Goal: Task Accomplishment & Management: Use online tool/utility

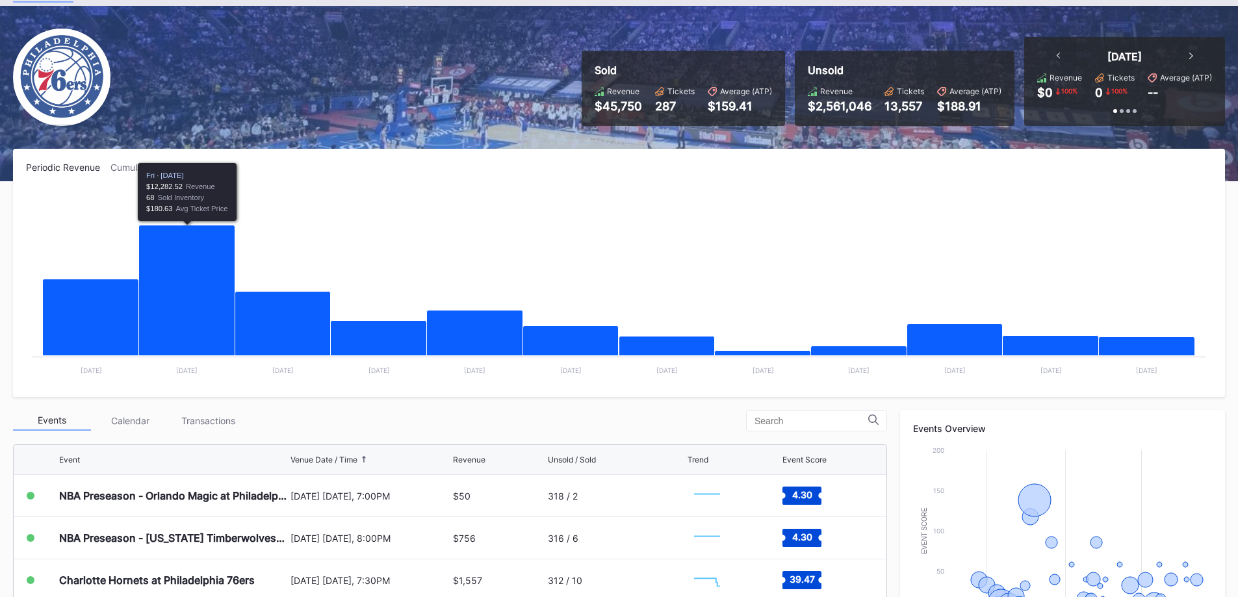
scroll to position [60, 0]
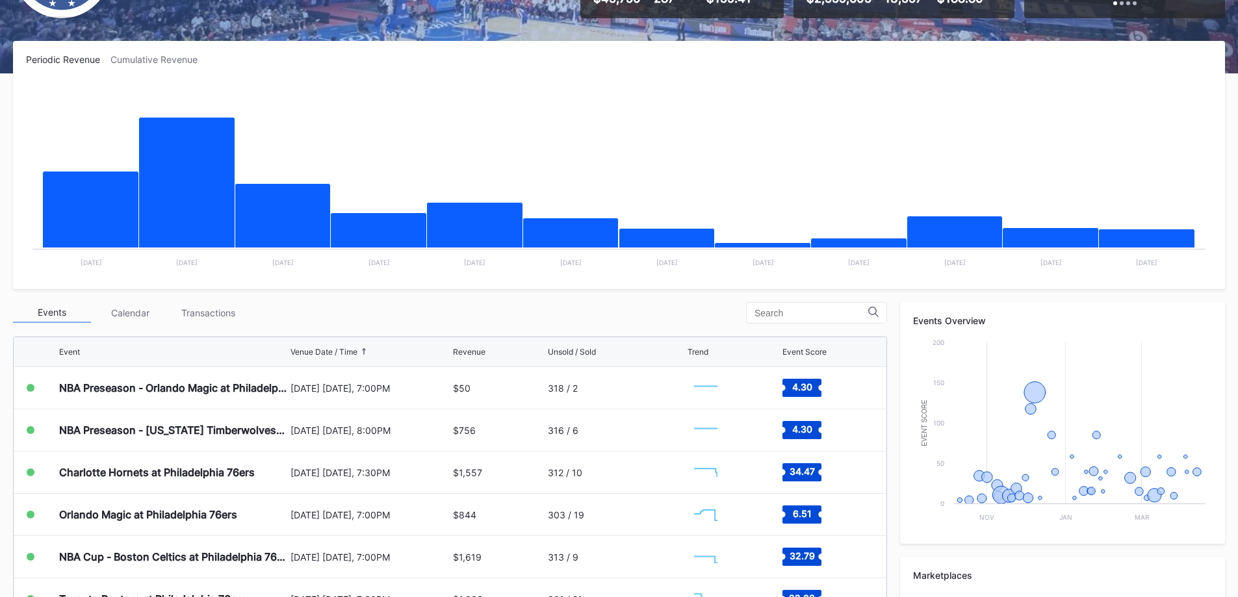
scroll to position [325, 0]
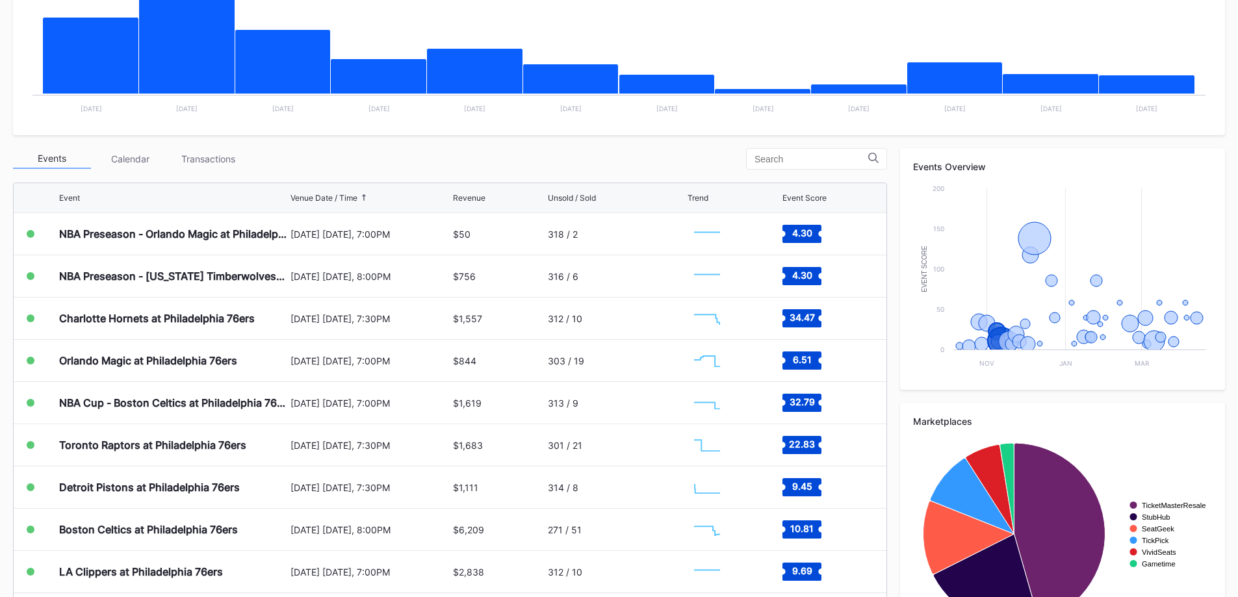
click at [292, 514] on div "[DATE] [DATE], 8:00PM" at bounding box center [370, 530] width 160 height 42
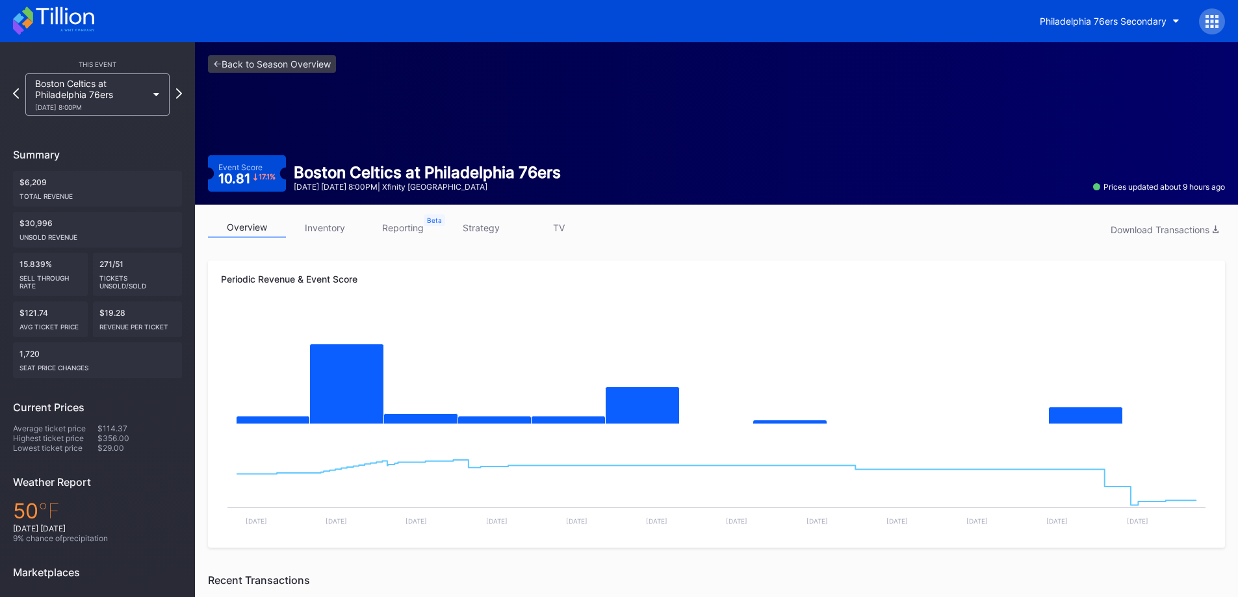
click at [338, 220] on link "inventory" at bounding box center [325, 228] width 78 height 20
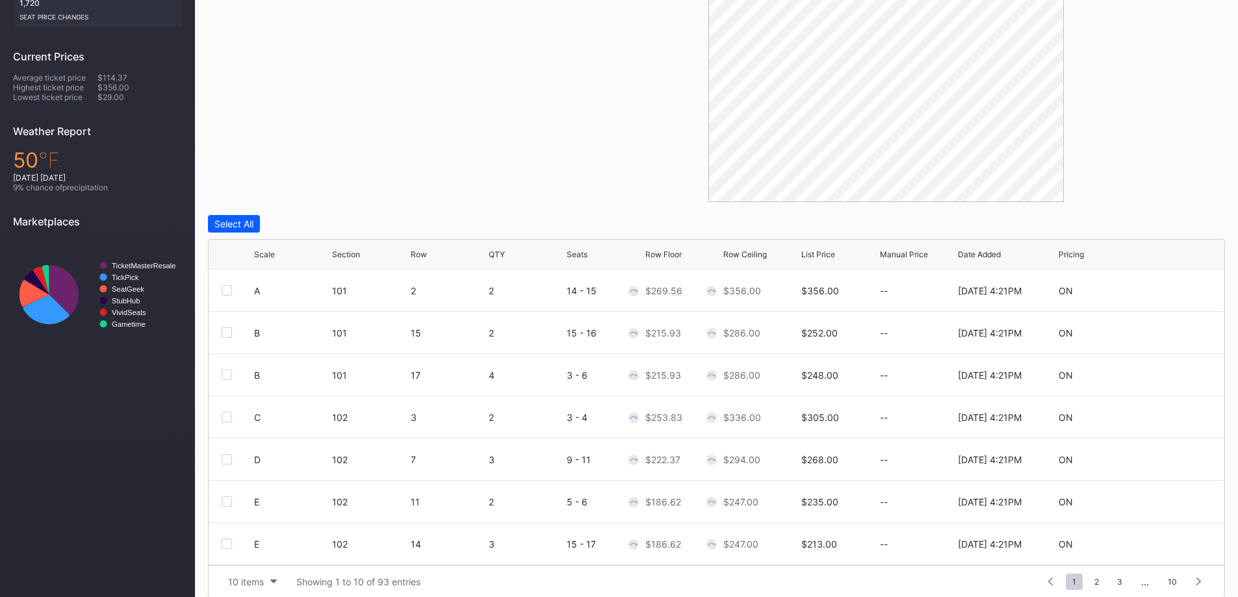
scroll to position [364, 0]
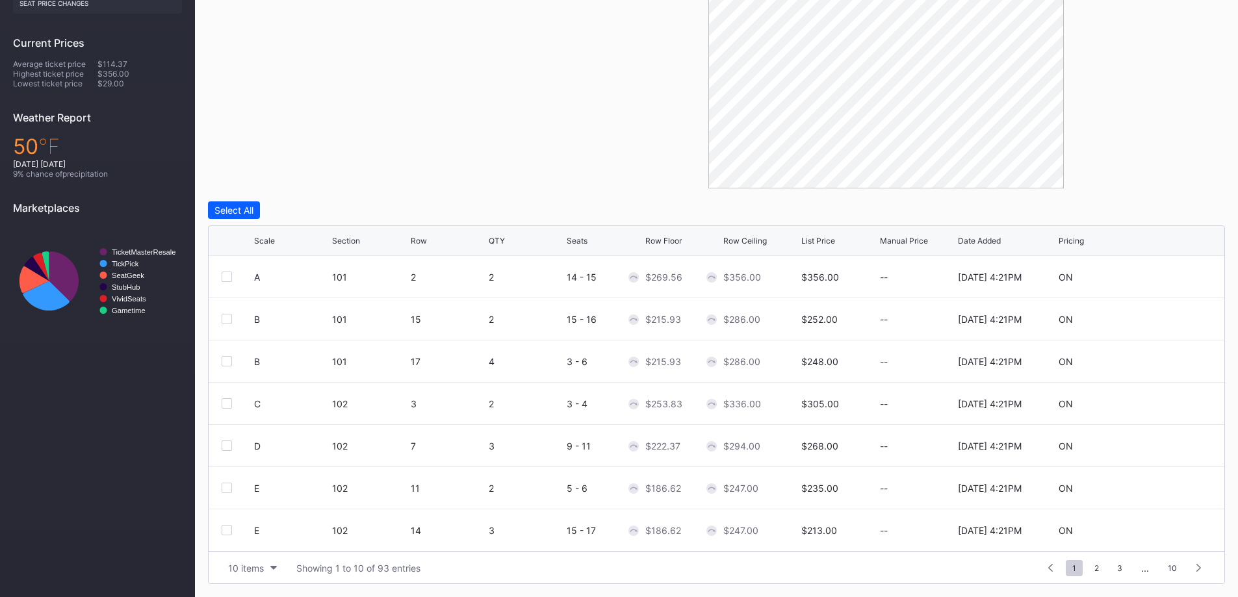
click at [251, 574] on button "10 items" at bounding box center [253, 568] width 62 height 18
click at [253, 537] on div "200 items" at bounding box center [252, 535] width 42 height 11
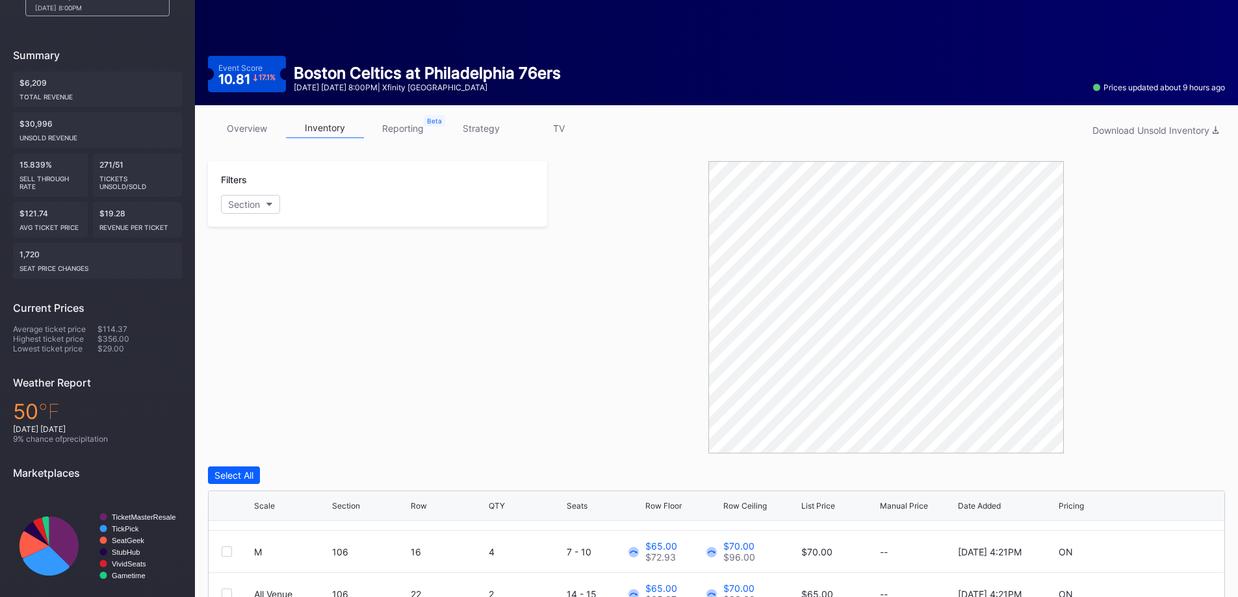
scroll to position [0, 0]
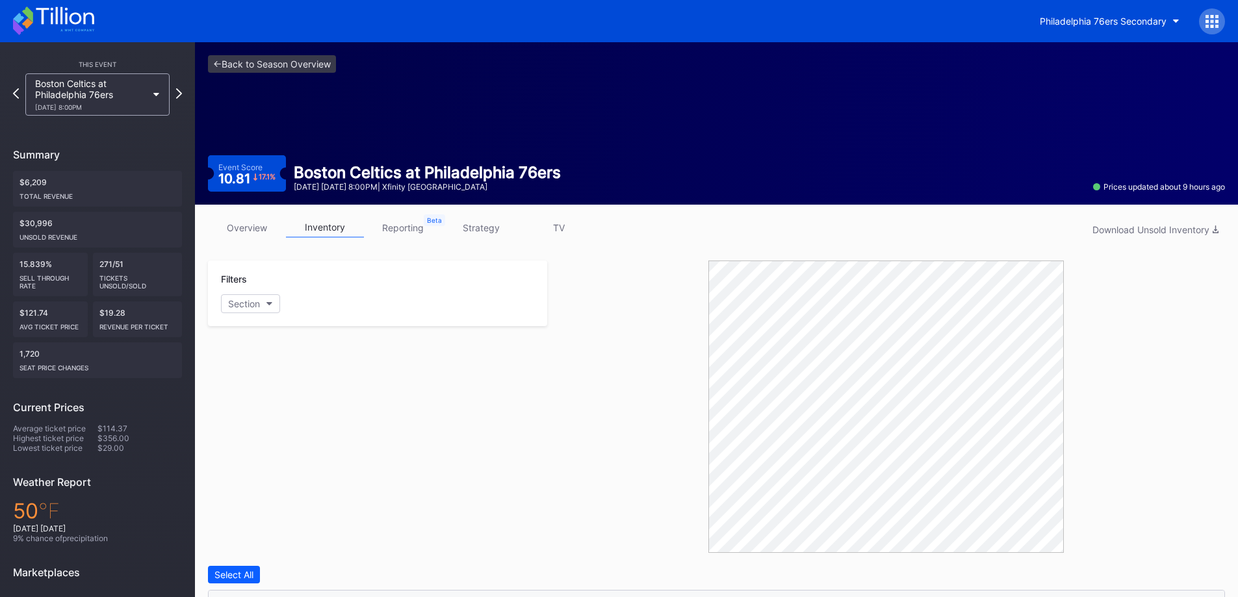
click at [481, 226] on link "strategy" at bounding box center [481, 228] width 78 height 20
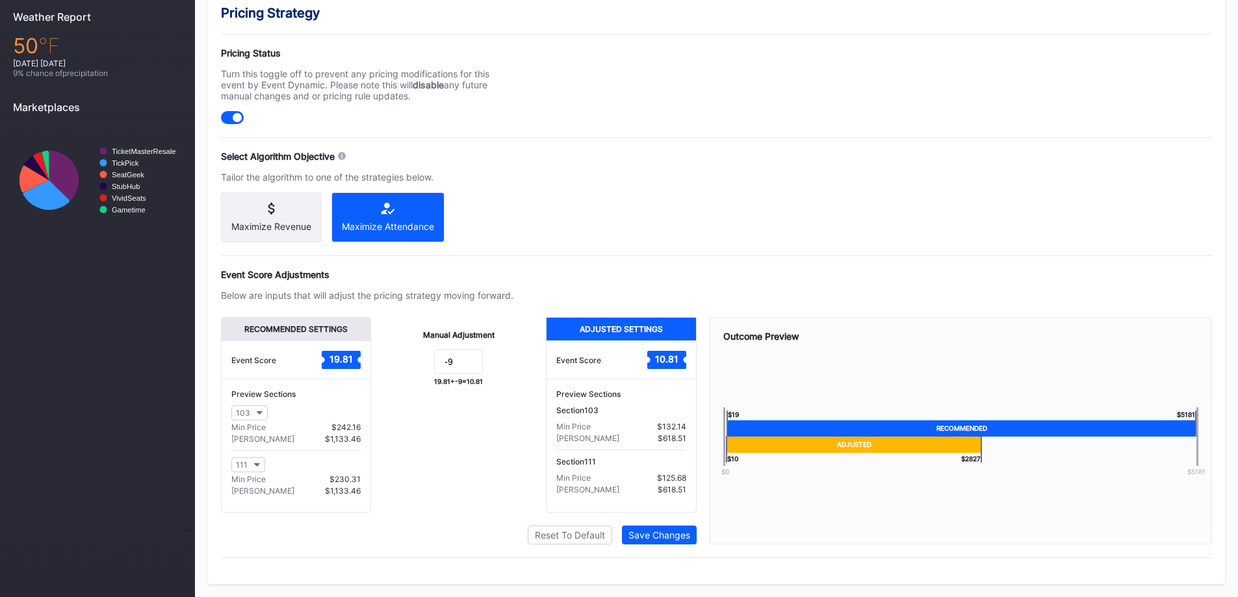
scroll to position [476, 0]
drag, startPoint x: 470, startPoint y: 359, endPoint x: 327, endPoint y: 349, distance: 143.2
click at [344, 353] on div "Recommended Settings Event Score 19.81 Preview Sections 103 Min Price $242.16 M…" at bounding box center [459, 415] width 476 height 196
type input "-12"
click at [680, 529] on button "Save Changes" at bounding box center [659, 535] width 75 height 19
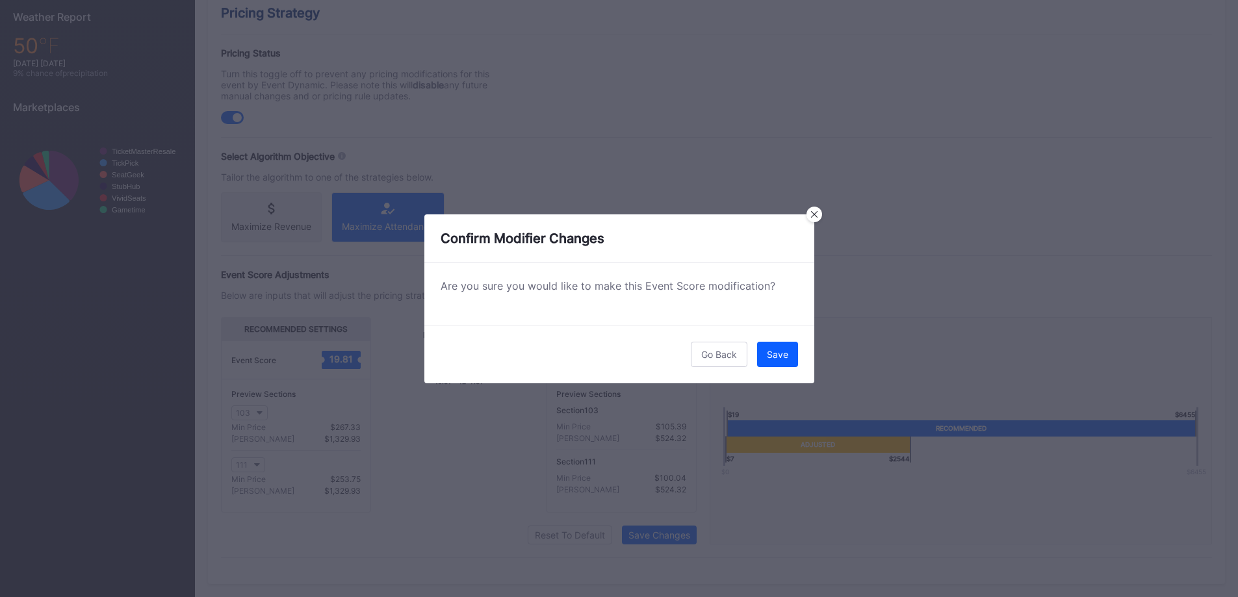
click at [789, 356] on button "Save" at bounding box center [777, 354] width 41 height 25
